Goal: Find specific page/section: Find specific page/section

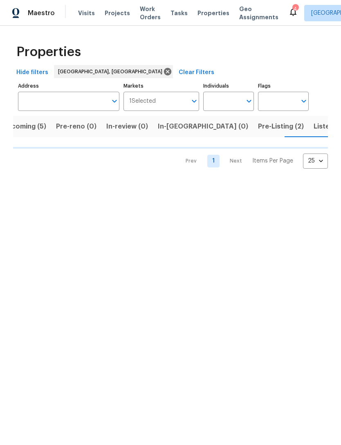
scroll to position [0, 16]
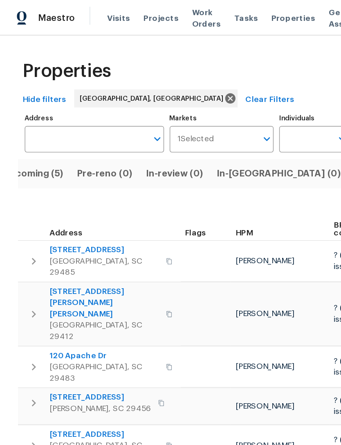
click at [83, 13] on span "Visits" at bounding box center [86, 13] width 17 height 8
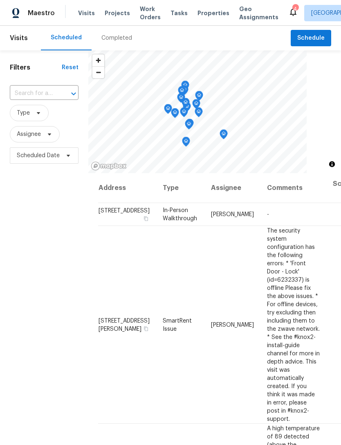
click at [290, 14] on icon at bounding box center [293, 12] width 7 height 8
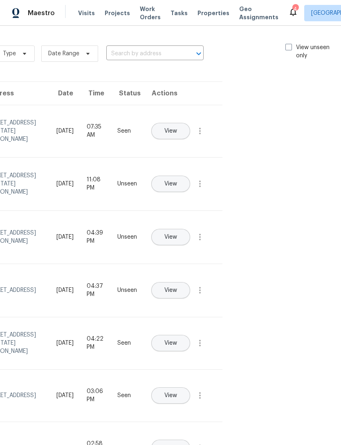
scroll to position [0, 92]
click at [291, 44] on label "View unseen only" at bounding box center [314, 51] width 57 height 16
click at [291, 44] on input "View unseen only" at bounding box center [288, 45] width 5 height 5
checkbox input "true"
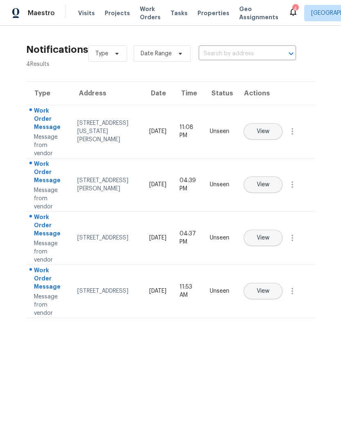
scroll to position [0, 0]
click at [145, 14] on span "Work Orders" at bounding box center [150, 13] width 21 height 16
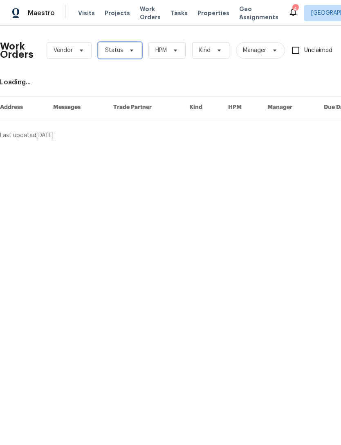
click at [129, 53] on icon at bounding box center [132, 50] width 7 height 7
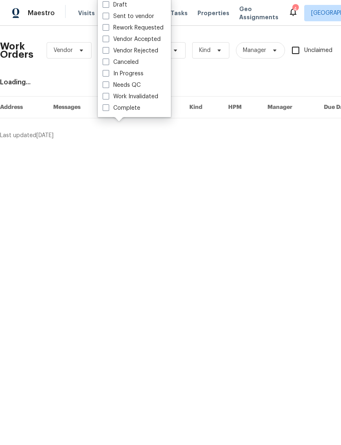
click at [108, 88] on label "Needs QC" at bounding box center [122, 85] width 38 height 8
click at [108, 86] on input "Needs QC" at bounding box center [105, 83] width 5 height 5
checkbox input "true"
